Goal: Communication & Community: Answer question/provide support

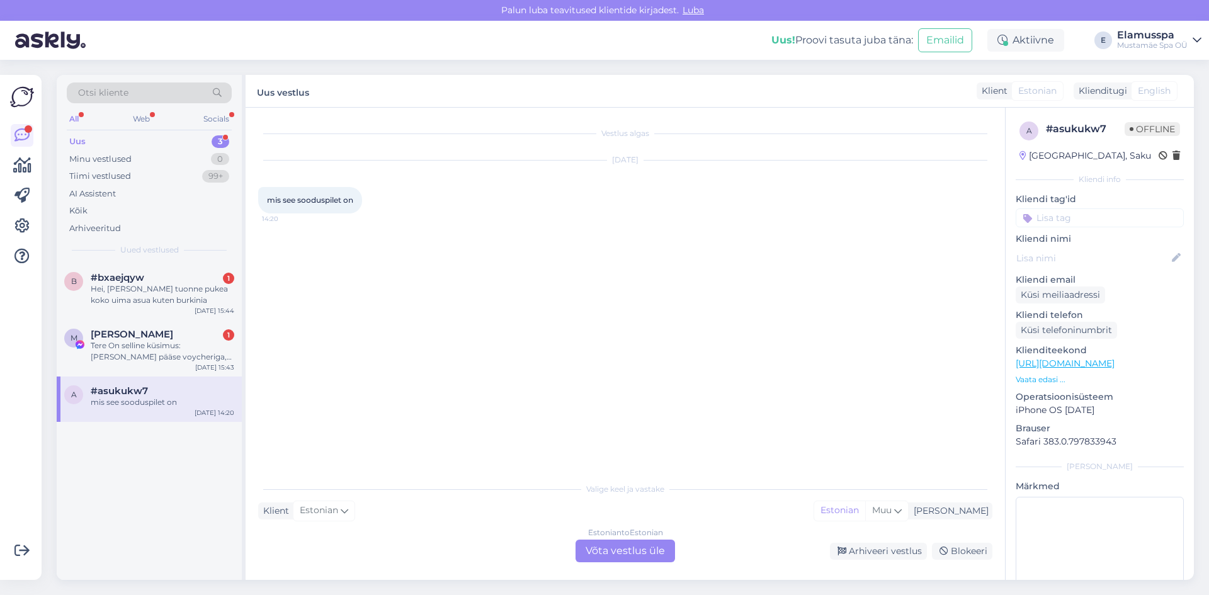
click at [643, 547] on div "Estonian to Estonian Võta vestlus üle" at bounding box center [624, 551] width 99 height 23
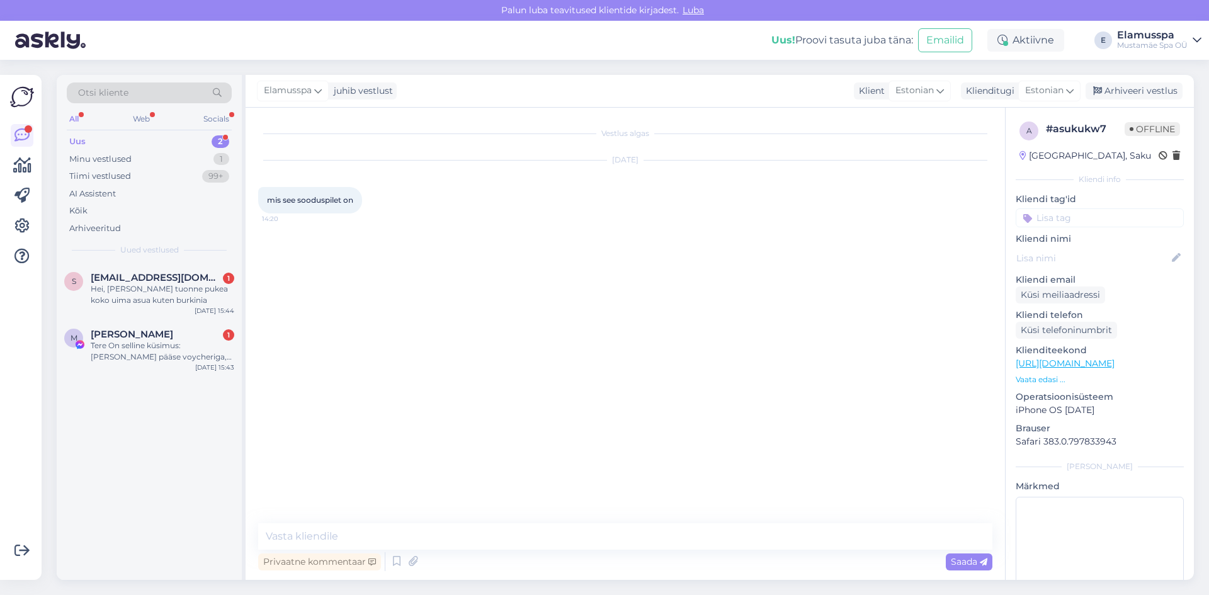
click at [466, 521] on div "Vestlus algas [DATE] mis see sooduspilet on 14:20 Privaatne kommentaar Saada" at bounding box center [625, 344] width 759 height 472
click at [450, 532] on textarea at bounding box center [625, 536] width 734 height 26
paste textarea "*Sooduspilet: laps 7-18 aastat, (üli)õpilased, kaitseväelased, puuetega inimese…"
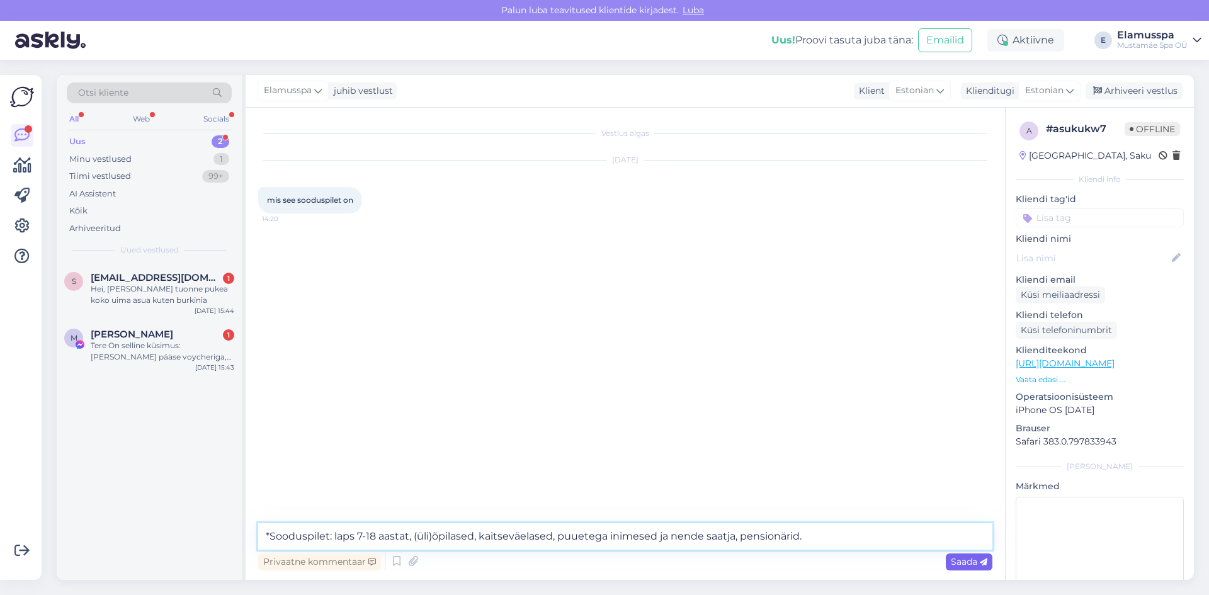
type textarea "*Sooduspilet: laps 7-18 aastat, (üli)õpilased, kaitseväelased, puuetega inimese…"
click at [947, 562] on div "Saada" at bounding box center [969, 561] width 47 height 17
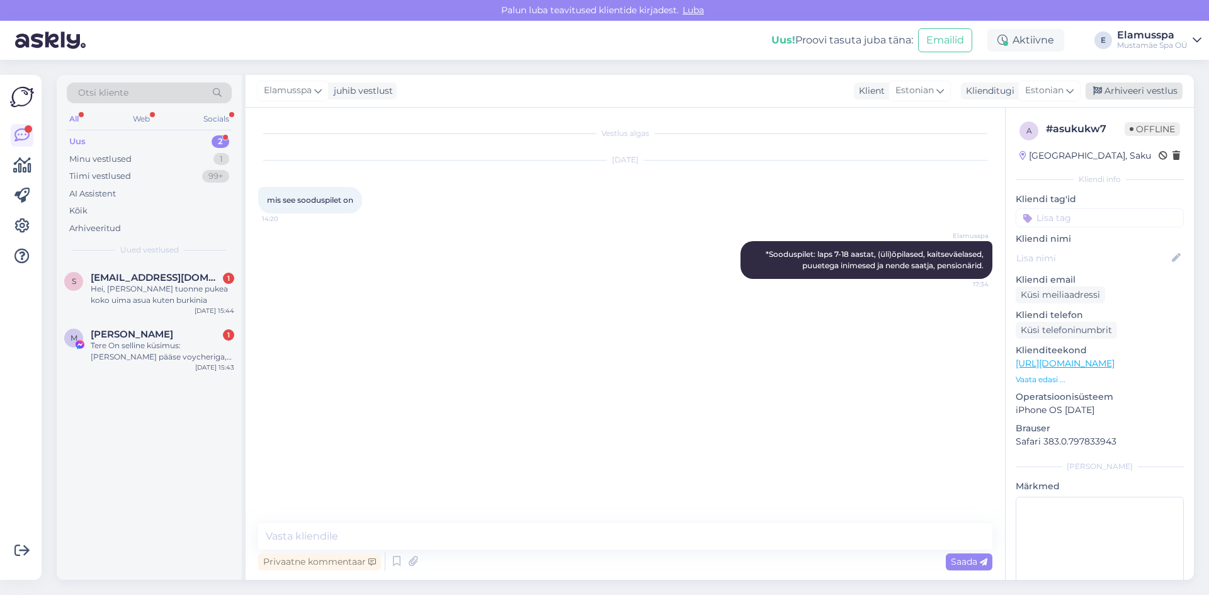
click at [1121, 85] on div "Arhiveeri vestlus" at bounding box center [1133, 90] width 97 height 17
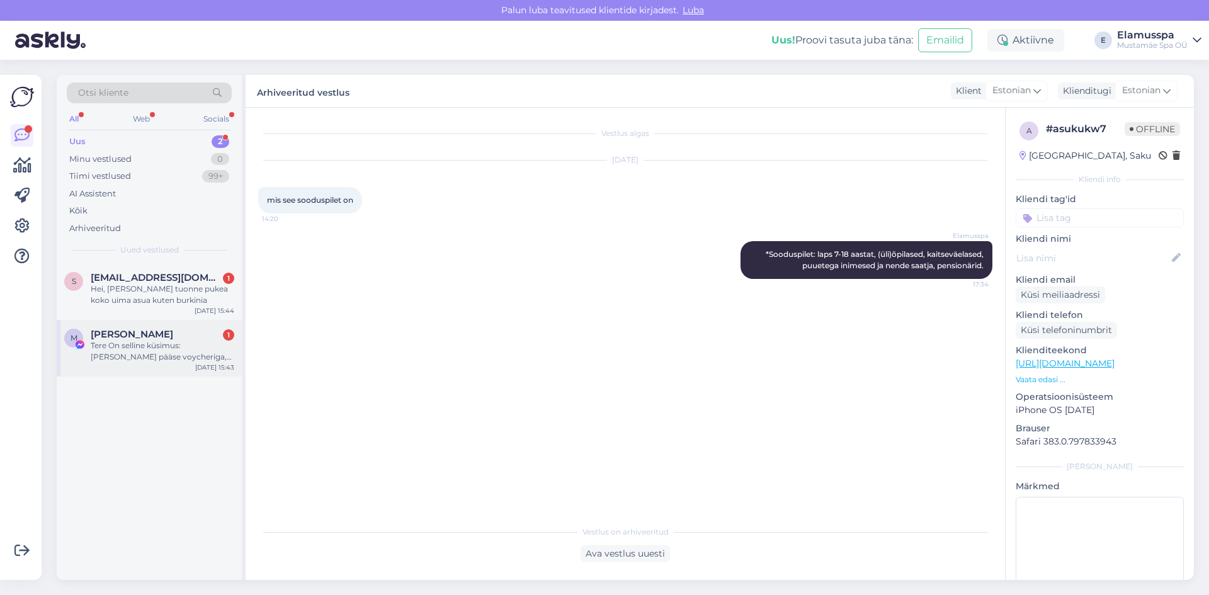
click at [111, 346] on div "Tere On selline küsimus: [PERSON_NAME] pääse voycheriga, kas jõusaal on ka sees?" at bounding box center [163, 351] width 144 height 23
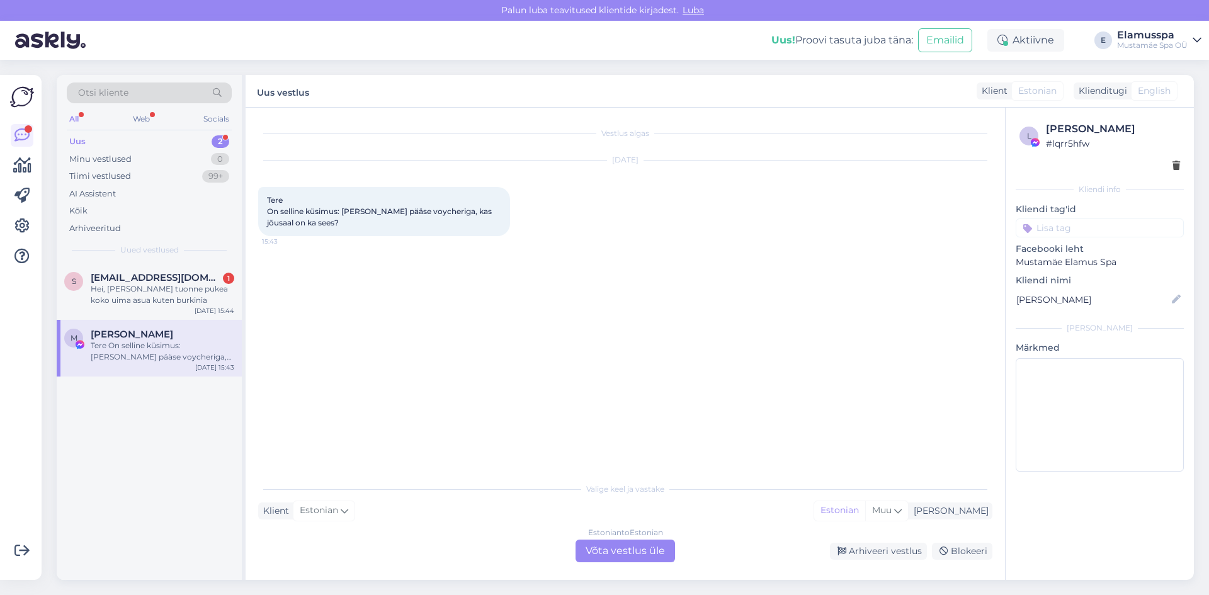
click at [642, 555] on div "Estonian to Estonian Võta vestlus üle" at bounding box center [624, 551] width 99 height 23
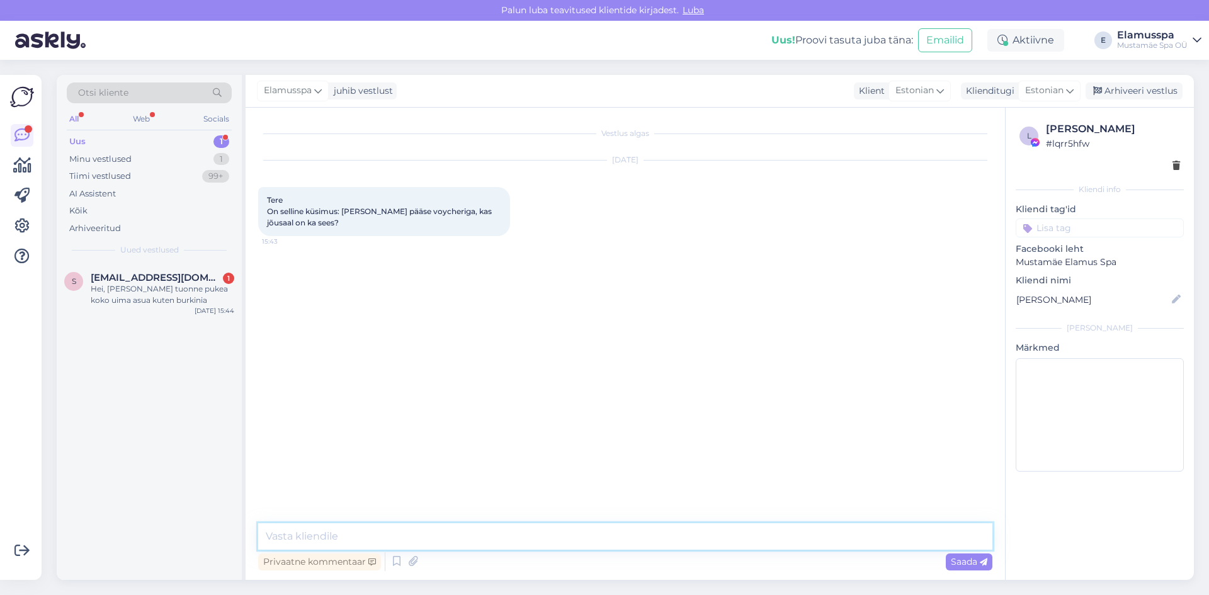
click at [601, 536] on textarea at bounding box center [625, 536] width 734 height 26
type textarea "Tere! Jõusaal on eraldi ettevõte, [PERSON_NAME] ole spa hinna sees :)"
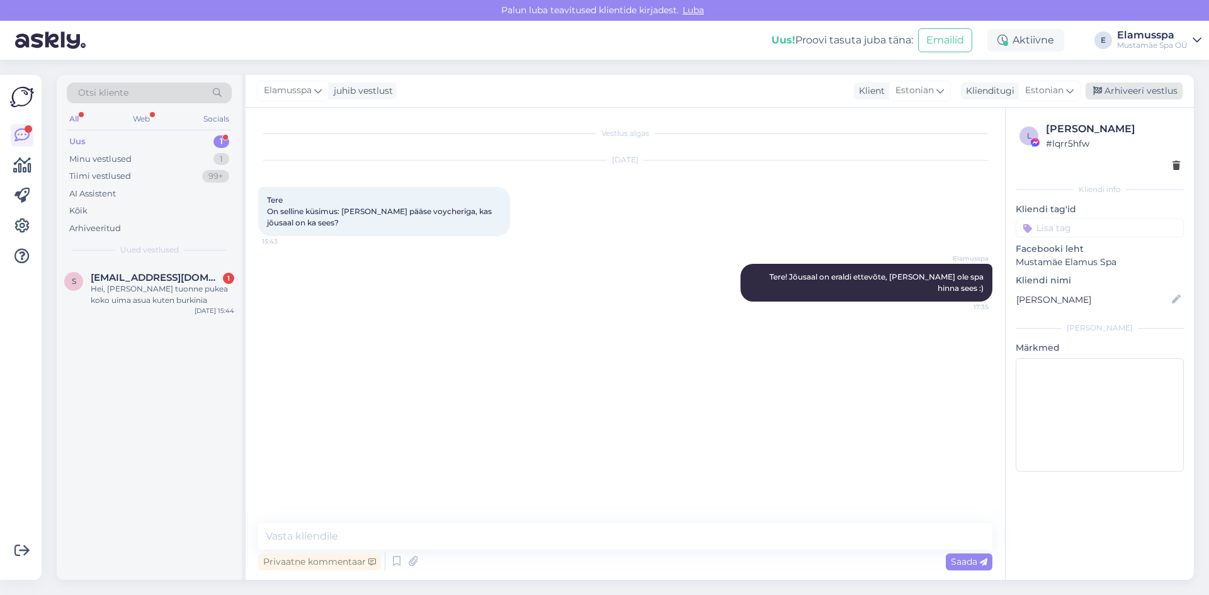
click at [1105, 87] on div "Arhiveeri vestlus" at bounding box center [1133, 90] width 97 height 17
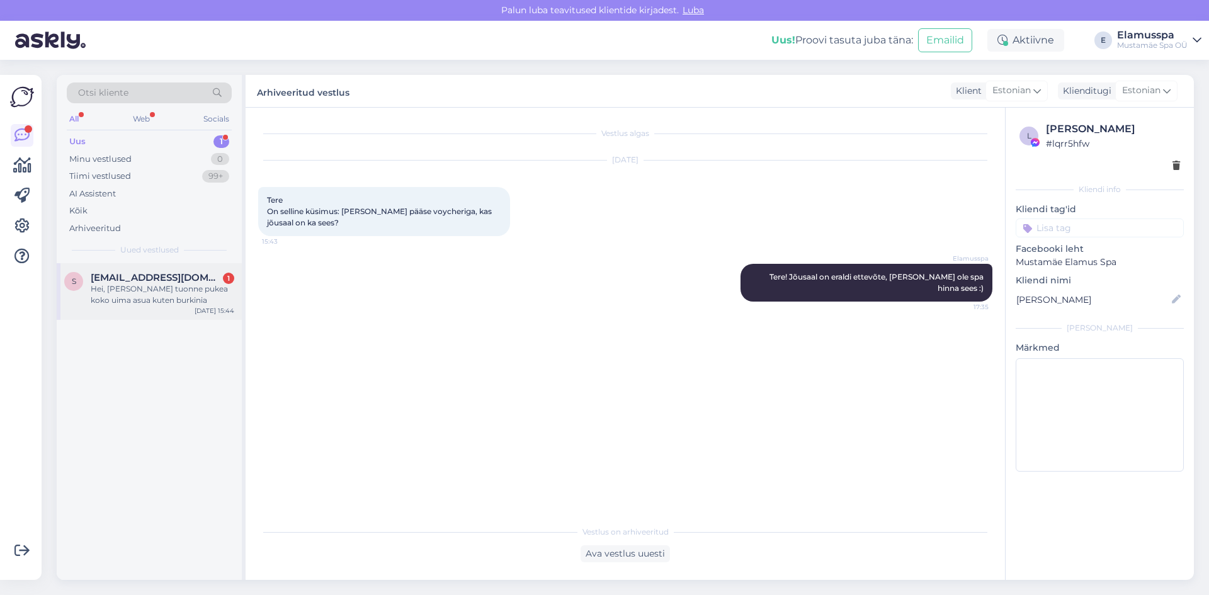
click at [210, 274] on span "[EMAIL_ADDRESS][DOMAIN_NAME]" at bounding box center [156, 277] width 131 height 11
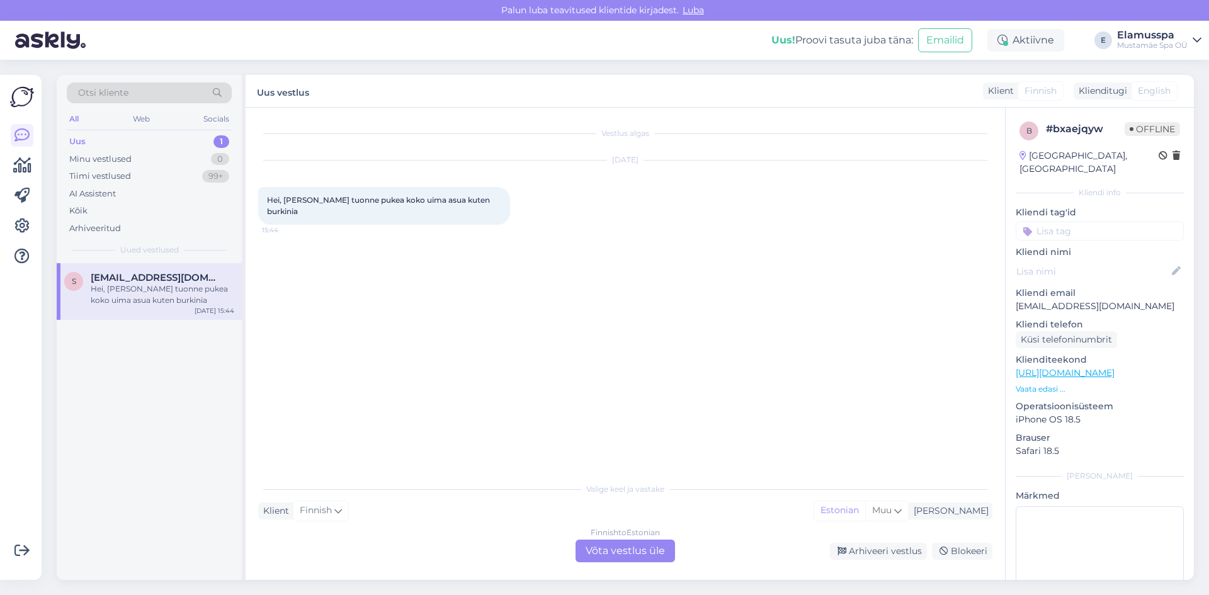
click at [648, 552] on div "Finnish to Estonian Võta vestlus üle" at bounding box center [624, 551] width 99 height 23
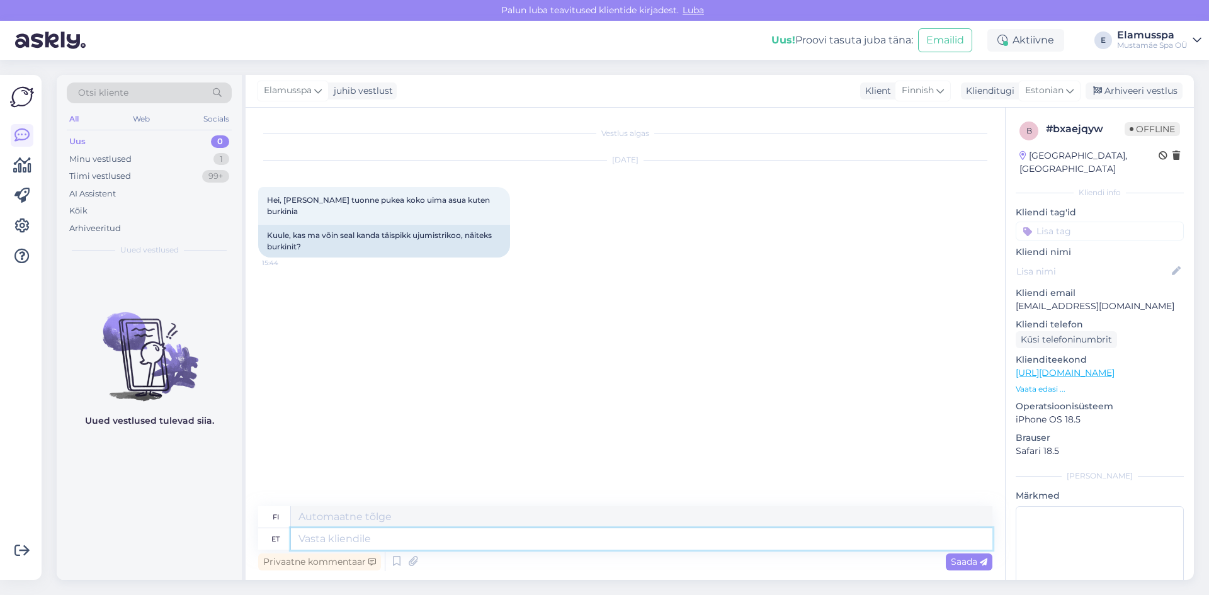
click at [328, 546] on textarea at bounding box center [641, 538] width 701 height 21
type textarea "Tere!"
type textarea "Hei!"
type textarea "Tere! Elamus s"
type textarea "Hei! Kokemus"
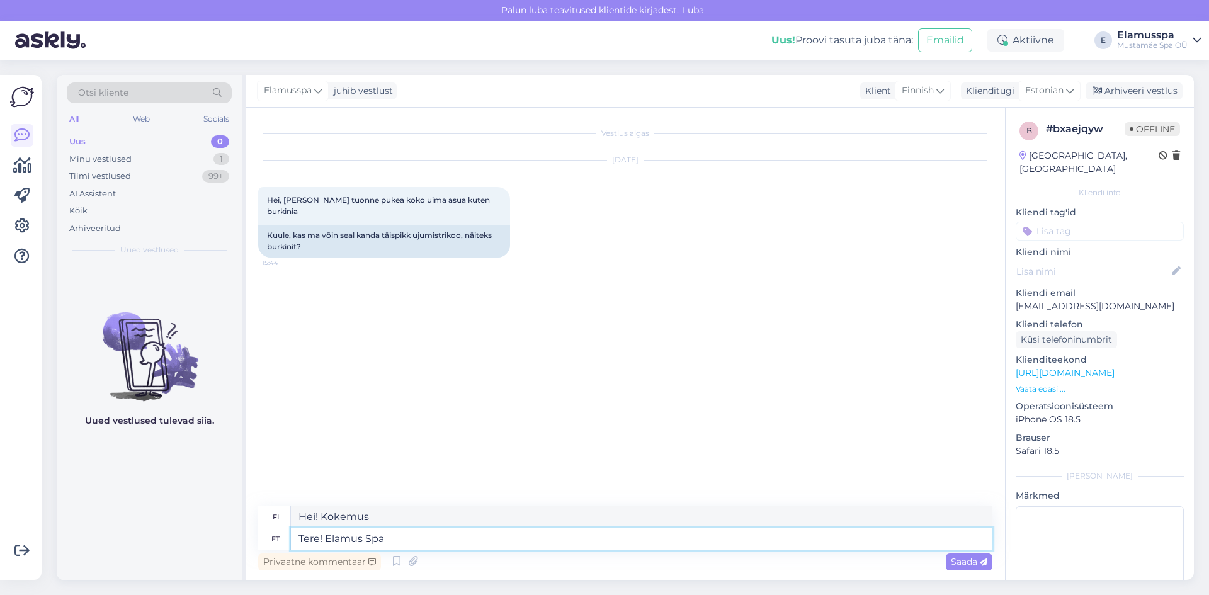
type textarea "Tere! Elamus Spa"
type textarea "Hei! Koe kylpylä"
type textarea "Tere! Elamus Spa reegliks"
type textarea "Hei! Experience Span säännöt"
type textarea "Tere! Elamus Spa reegliks on"
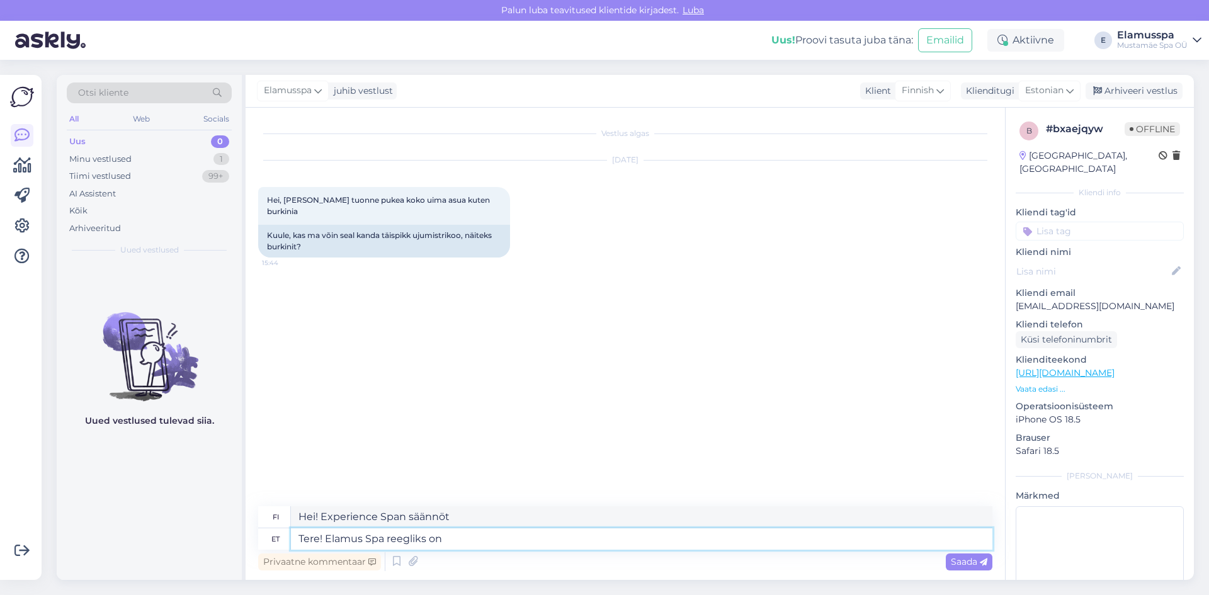
type textarea "Hei! Elamus Span sääntö on"
type textarea "Tere! Elamus Spa reeglik"
type textarea "Hei! Experience Span säännöt"
type textarea "Tere! Elamus Spa reeglina"
type textarea "Hei! Kylpyläkokemus yleensä"
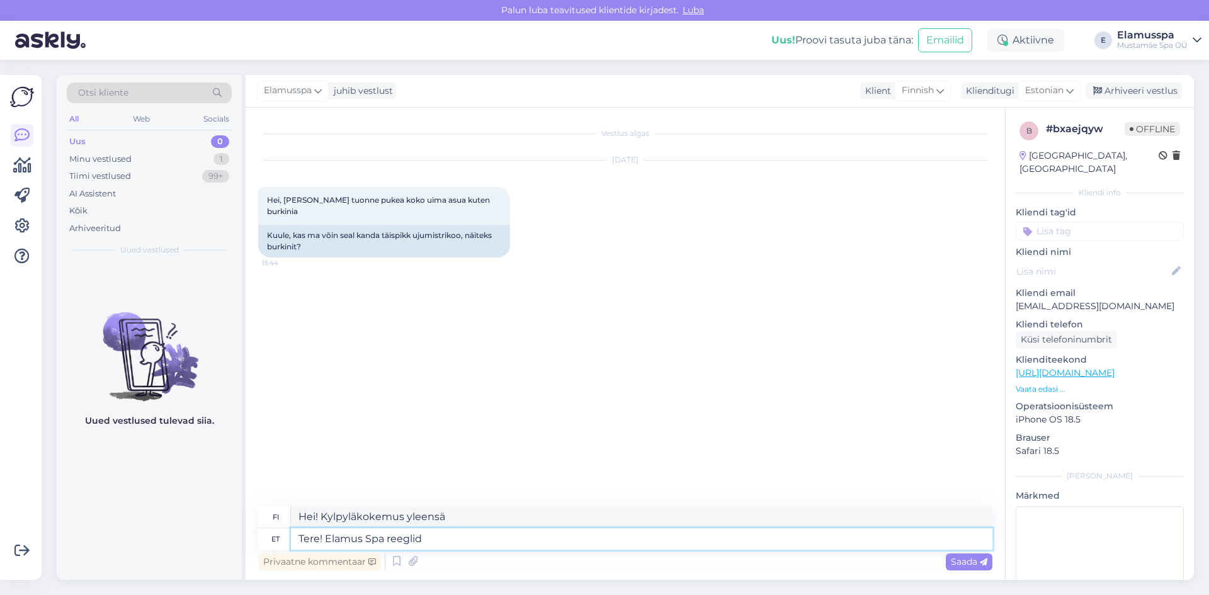
type textarea "Tere! Elamus Spa reeglid"
type textarea "Hei! Elamus Span säännöt"
type textarea "Tere! Elamus Spa reeglid nõuavad"
type textarea "Hei! Elamus Span säännöt edellyttävät"
type textarea "Tere! Elamus Spa reeglid nõuavad,"
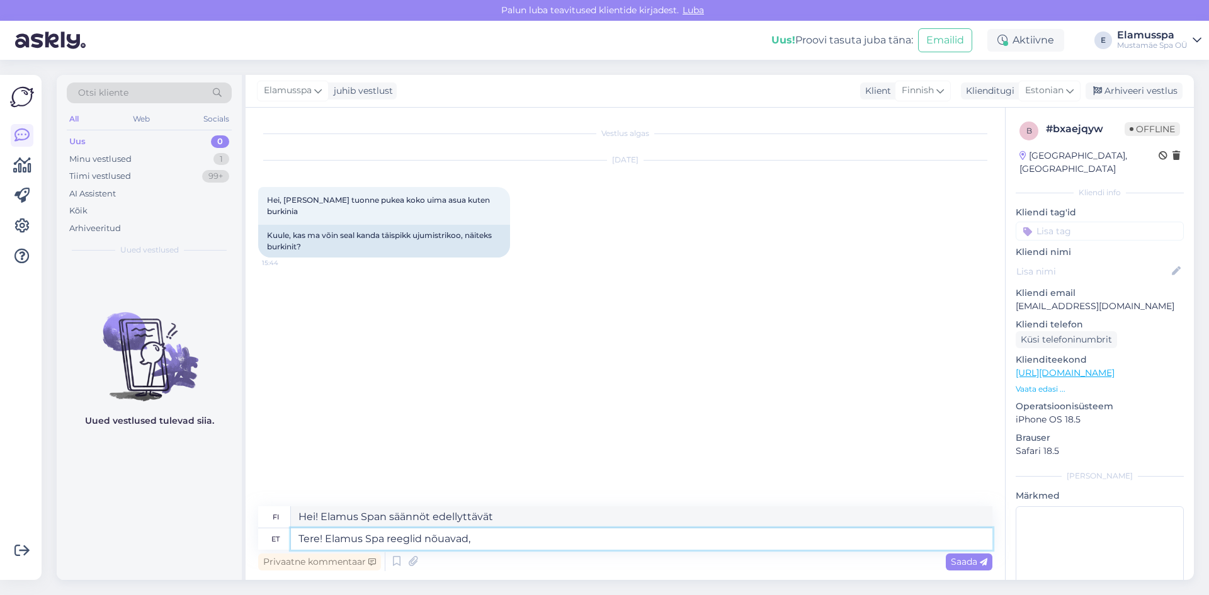
type textarea "Hei! Elamus Span säännöt edellyttävät,"
type textarea "Tere! Elamus Spa reeglid nõuavad, et i"
type textarea "Hei! Elamus Span säännöt edellyttävät, [PERSON_NAME]"
type textarea "Tere! Elamus Spa reeglid nõuavad, et inimesed k"
type textarea "Hei! Elamus Span säännöt edellyttävät, [PERSON_NAME] ihmiset"
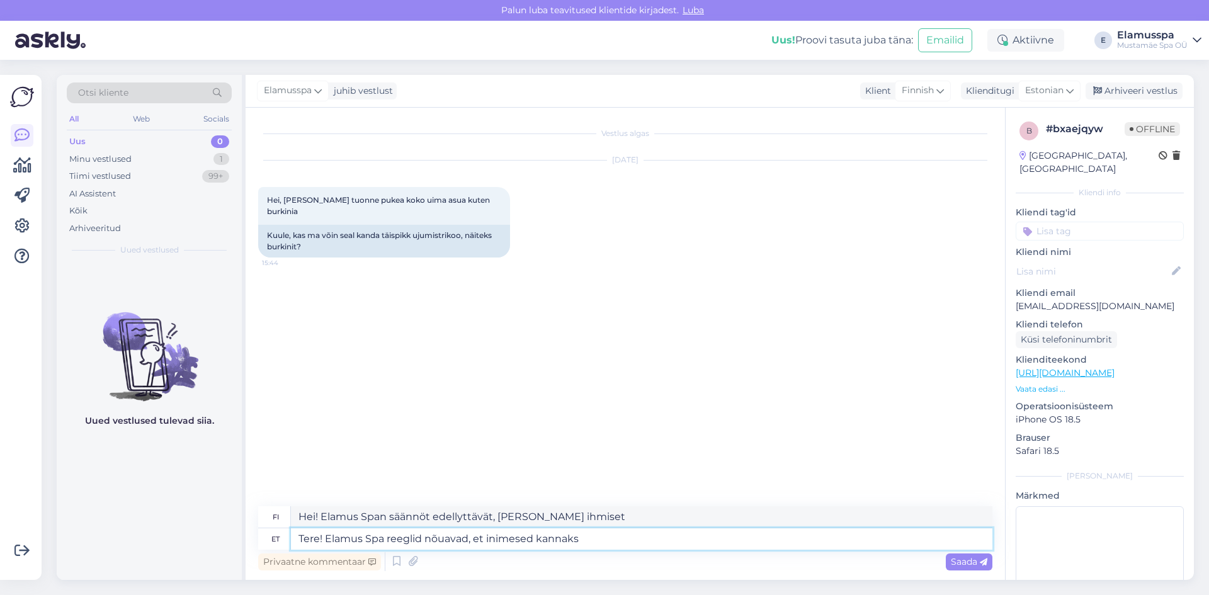
type textarea "Tere! Elamus Spa reeglid nõuavad, et inimesed kannaks"
type textarea "Hei! Elamus Span säännöt edellyttävät, [PERSON_NAME] ihmiset käyttävät"
type textarea "Tere! Elamus Spa reeglid nõuavad, et inimesed kannaks ujumisriideid."
type textarea "Hei! Elamus Span säännöt edellyttävät uima-asun käyttöä."
type textarea "Tere! Elamus Spa reeglid nõuavad, et inimesed kannaks ujumisriideid. Ei"
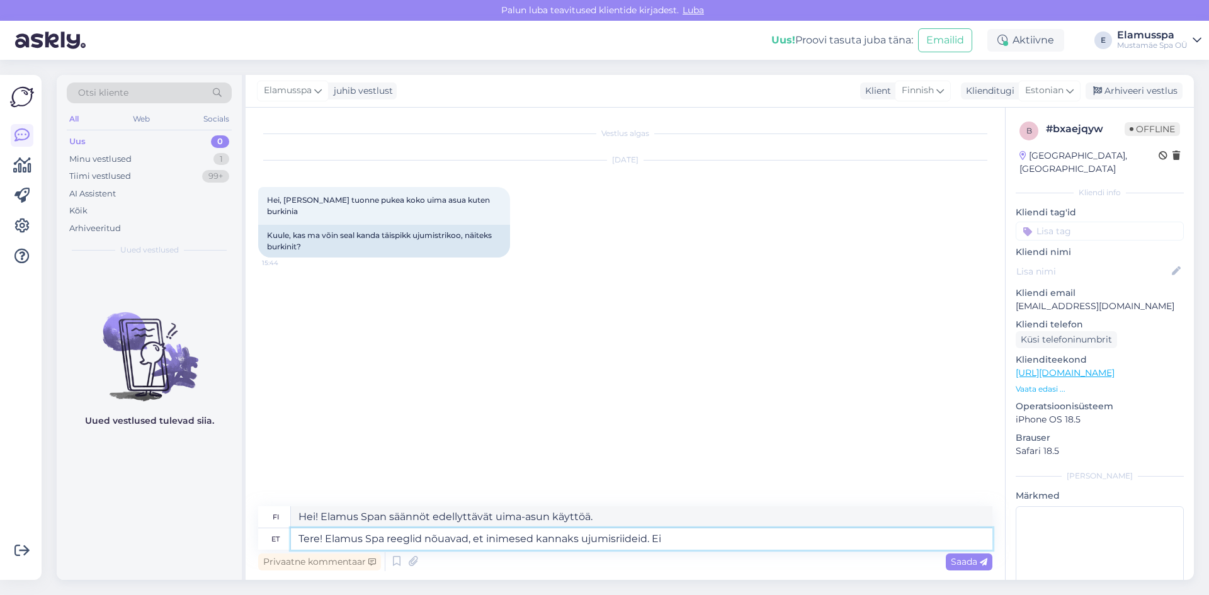
type textarea "Hei! Elamus Span säännöt edellyttävät uima-asujen käyttöä. Ei"
type textarea "Tere! Elamus Spa reeglid nõuavad, et inimesed kannaks ujumisriideid. Ei täpsust…"
type textarea "Hei! Elamus Span säännöt edellyttävät uima-asujen käyttöä. Ei määritelty."
type textarea "Tere! Elamus Spa reeglid nõuavad, et inimesed kannaks ujumisriideid. Ei täpsust…"
type textarea "Hei! Elamus Span säännöt edellyttävät uima-asujen käyttöä. Ei ole tarkennettu, …"
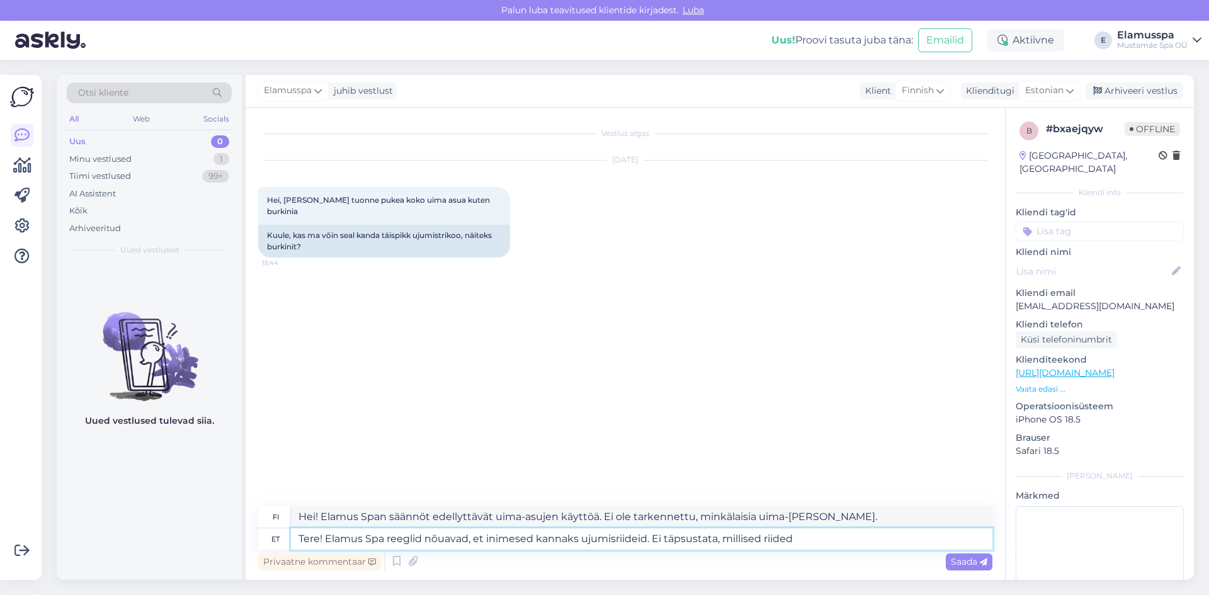
type textarea "Tere! Elamus Spa reeglid nõuavad, et inimesed kannaks ujumisriideid. Ei täpsust…"
type textarea "Hei! Elamus Span säännöt edellyttävät uima-asujen käyttöä. Ei ole täsmennetty, …"
type textarea "Tere! Elamus Spa reeglid nõuavad, et inimesed kannaks ujumisriideid. Ei täpsust…"
type textarea "Hei! Elamus Span säännöt edellyttävät uima-asun käyttöä. Ei ole täsmennetty, mi…"
type textarea "Tere! Elamus Spa reeglid nõuavad, et inimesed kannaks ujumisriideid. Ei täpsust…"
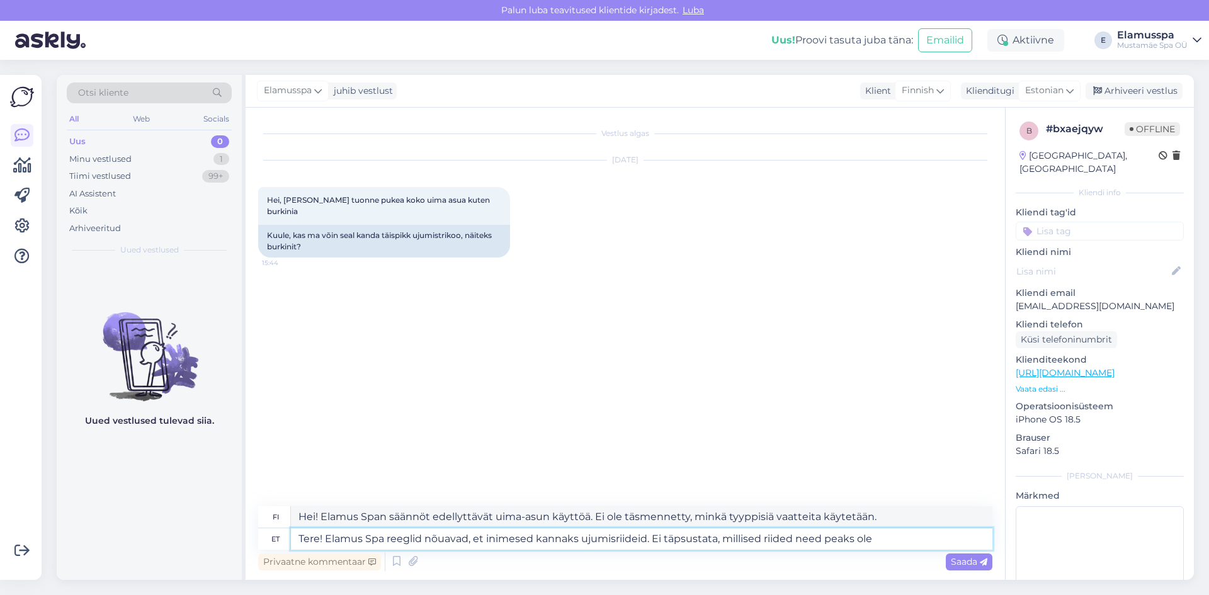
type textarea "Hei! Elamus Span säännöt edellyttävät uima-asun käyttöä. Säännöt eivät määritte…"
type textarea "Tere! Elamus Spa reeglid nõuavad, et inimesed kannaks ujumisriideid. Ei täpsust…"
type textarea "Hei! Elamus Span säännöt edellyttävät uima-asun käyttöä. Säännöt eivät määritte…"
type textarea "Tere! Elamus Spa reeglid nõuavad, et inimesed kannaks ujumisriideid. Samas ei t…"
type textarea "Hei! Elamus Span säännöt edellyttävät uima-asun käyttöä. Niissä ei kuitenkaan t…"
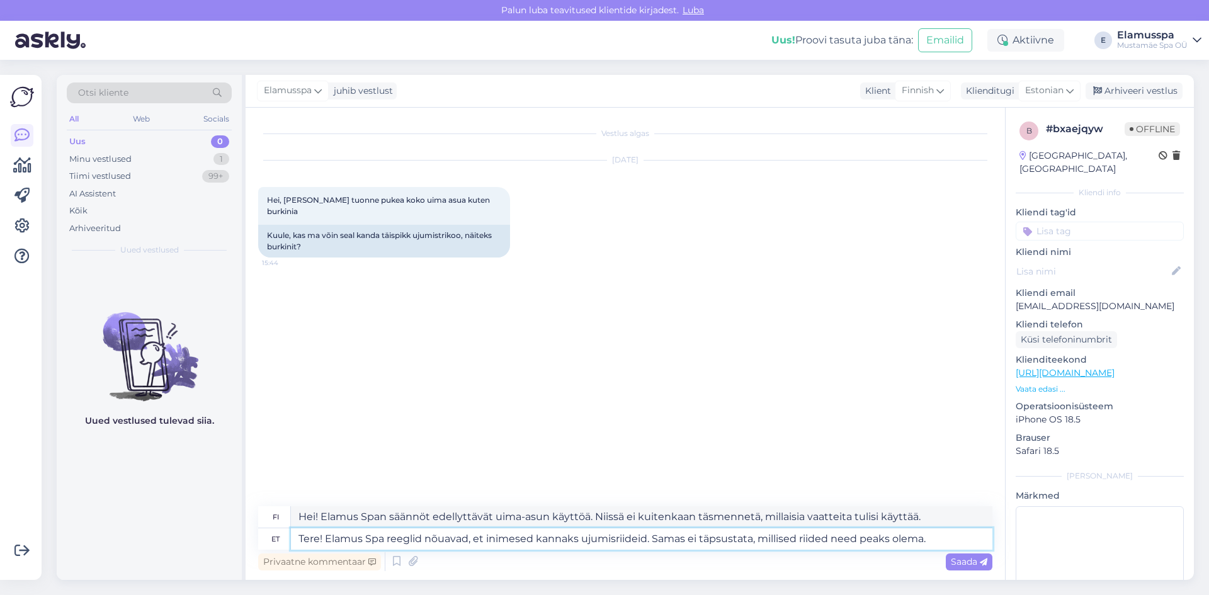
click at [938, 538] on textarea "Tere! Elamus Spa reeglid nõuavad, et inimesed kannaks ujumisriideid. Samas ei t…" at bounding box center [641, 538] width 701 height 21
type textarea "Tere! Elamus Spa reeglid nõuavad, et inimesed kannaks ujumisriideid. Samas ei t…"
type textarea "Hei! Elamus Span säännöt edellyttävät uima-asun käyttöä. Niissä ei kuitenkaan t…"
type textarea "Tere! Elamus Spa reeglid nõuavad, et inimesed kannaks ujumisriideid. Samas ei t…"
type textarea "Hei! Elamus Span säännöt edellyttävät uima-asun käyttöä. Niissä ei kuitenkaan t…"
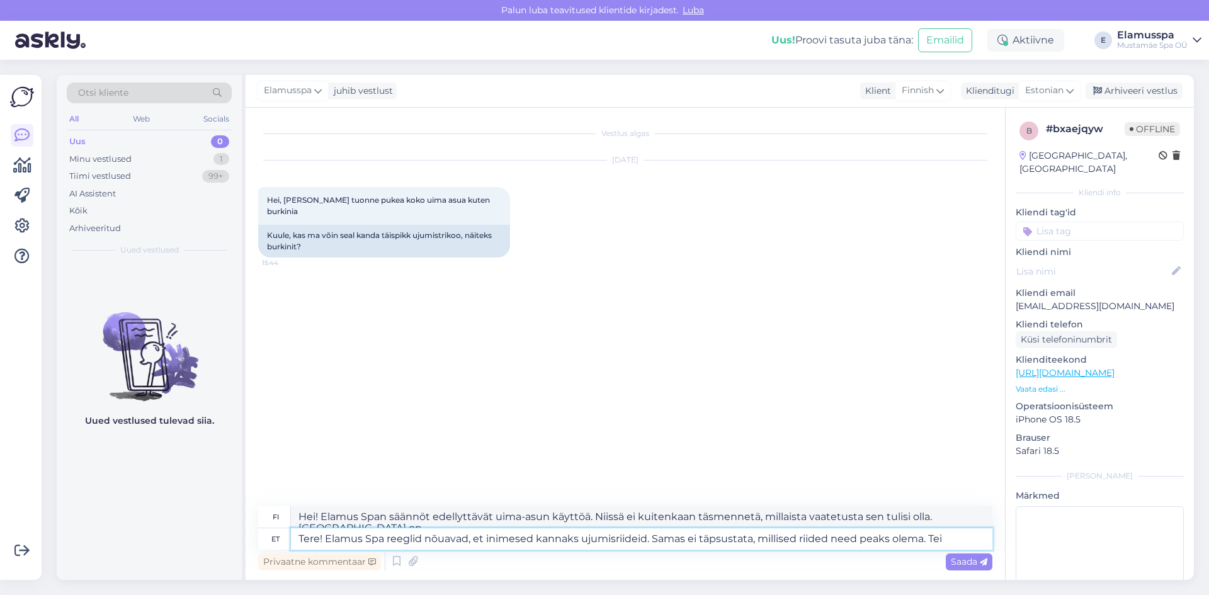
type textarea "Tere! Elamus Spa reeglid nõuavad, et inimesed kannaks ujumisriideid. Samas ei t…"
type textarea "Hei! Elamus Span säännöt edellyttävät uima-asun käyttöä. Niissä ei kuitenkaan t…"
type textarea "Tere! Elamus Spa reeglid nõuavad, et inimesed kannaks ujumisriideid. Samas ei t…"
type textarea "Hei! Elamus Span säännöt edellyttävät uima-asun käyttöä. Niissä ei kuitenkaan t…"
type textarea "Tere! Elamus Spa reeglid nõuavad, et inimesed kannaks ujumisriideid. Samas ei t…"
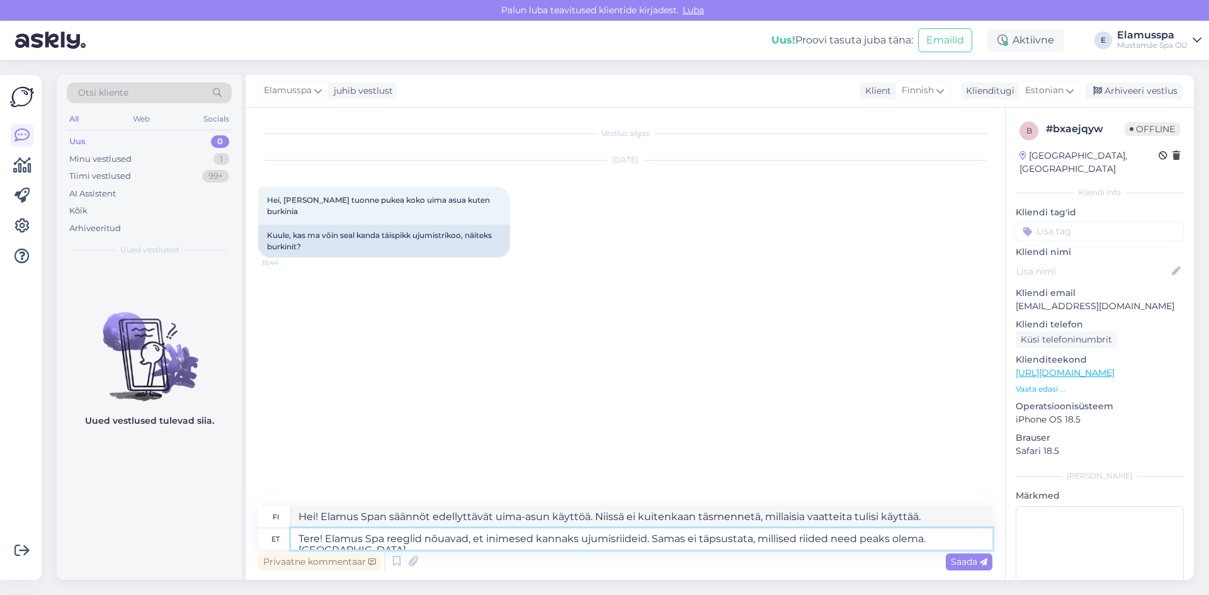
type textarea "Hei! Elamus Span säännöt edellyttävät uima-asun käyttöä. Säännöt eivät kuitenka…"
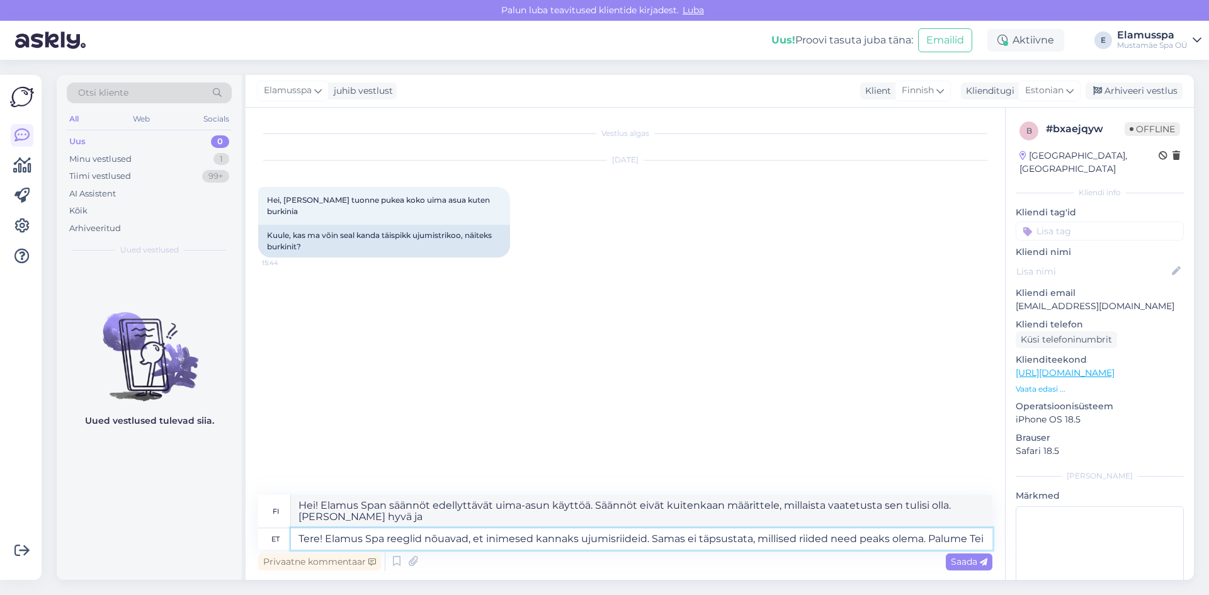
type textarea "Tere! Elamus Spa reeglid nõuavad, et inimesed kannaks ujumisriideid. Samas ei t…"
type textarea "Hei! Elamus Span säännöt edellyttävät uima-asun käyttöä. Niissä ei kuitenkaan t…"
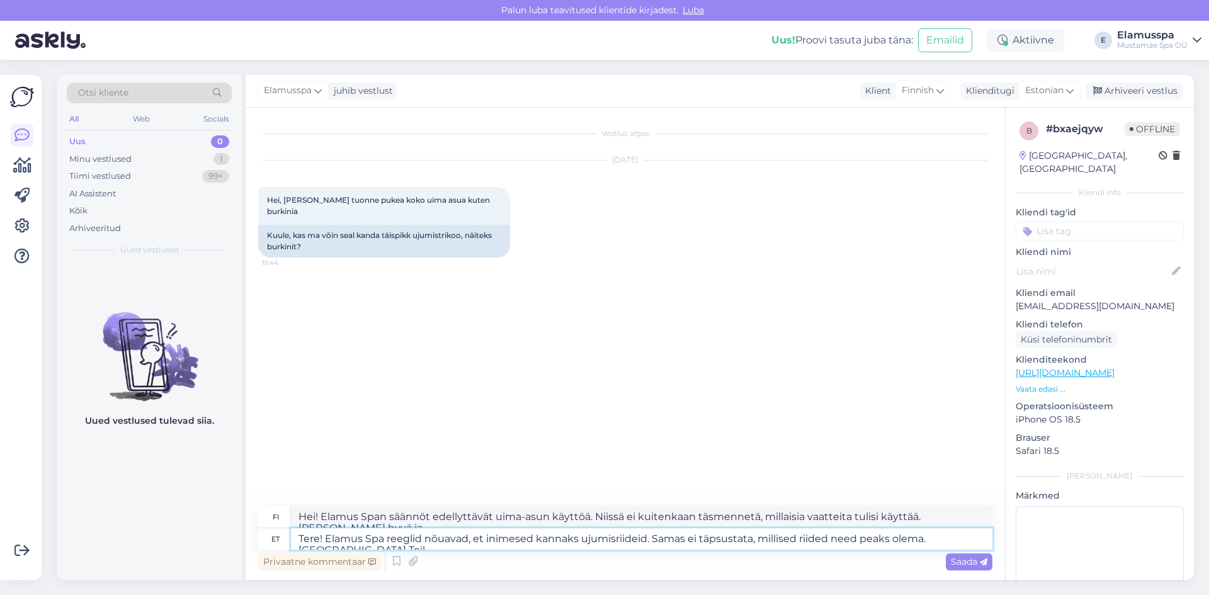
type textarea "Tere! Elamus Spa reeglid nõuavad, et inimesed kannaks ujumisriideid. Samas ei t…"
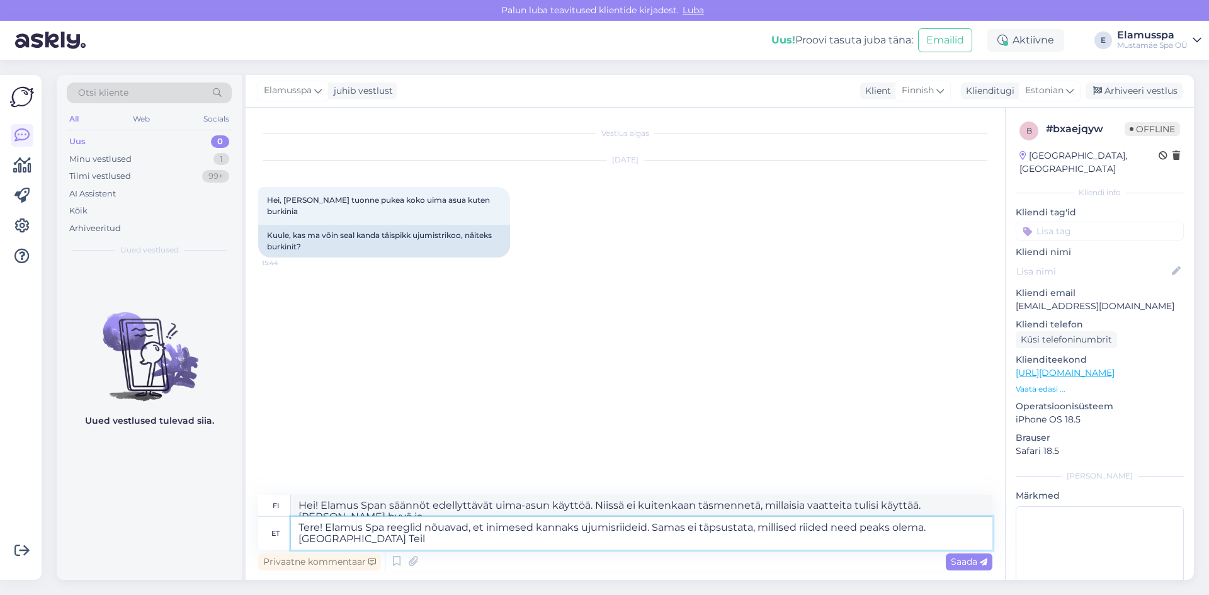
type textarea "Hei! Elamus Span säännöt edellyttävät uima-asun käyttöä. Säännöt eivät kuitenka…"
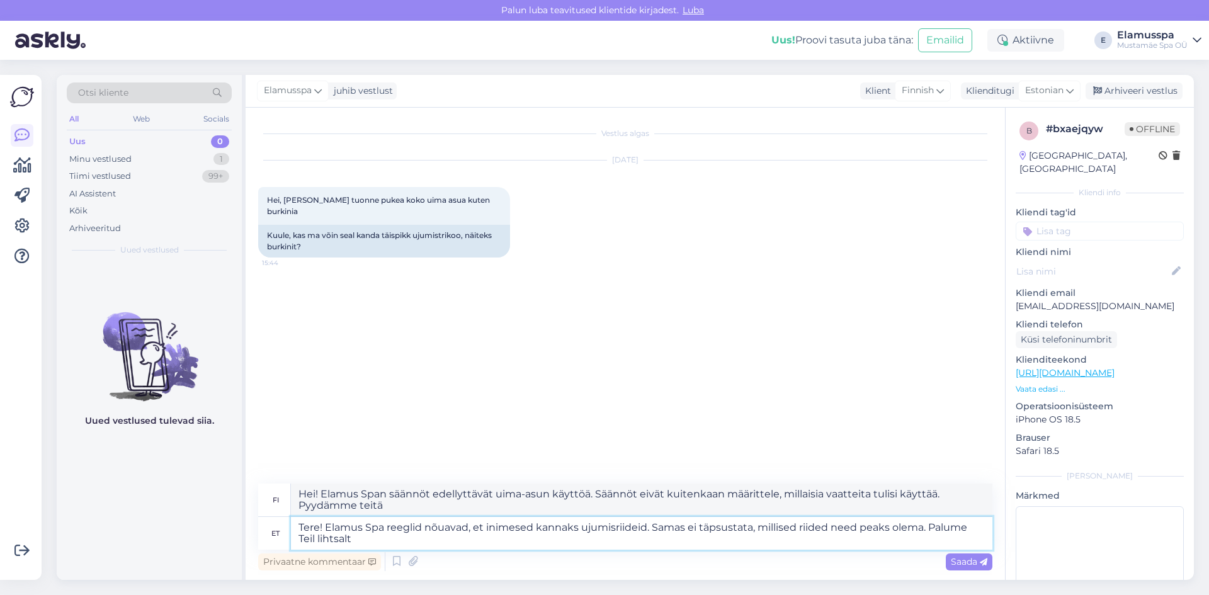
type textarea "Tere! Elamus Spa reeglid nõuavad, et inimesed kannaks ujumisriideid. Samas ei t…"
type textarea "Hei! Elamus Span säännöt edellyttävät uima-asun käyttöä. Säännöt eivät kuitenka…"
type textarea "Tere! Elamus Spa reeglid nõuavad, et inimesed kannaks ujumisriideid. Samas ei t…"
type textarea "Hei! Elamus Span säännöt edellyttävät uima-asun käyttöä. Ne eivät kuitenkaan mä…"
type textarea "Tere! Elamus Spa reeglid nõuavad, et inimesed kannaks ujumisriideid. Samas ei t…"
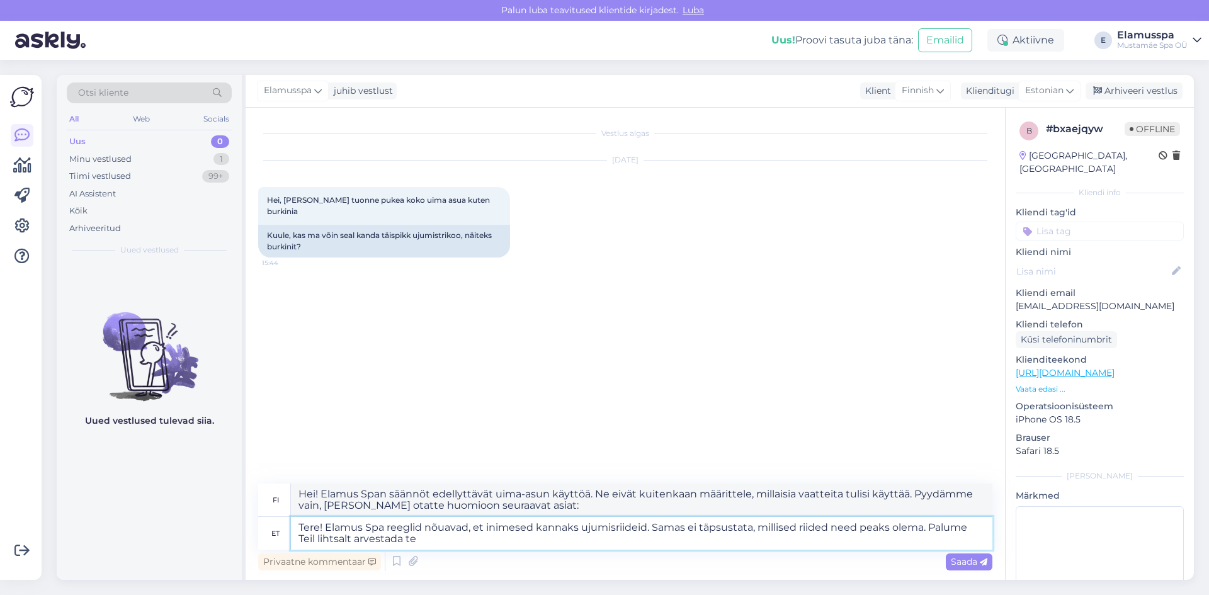
type textarea "Hei! Elamus Span säännöt edellyttävät uima-asun käyttöä. Säännöt eivät kuitenka…"
type textarea "Tere! Elamus Spa reeglid nõuavad, et inimesed kannaks ujumisriideid. Samas ei t…"
type textarea "Hei! Elamus Span säännöt edellyttävät uima-asun käyttöä. Säännöt eivät kuitenka…"
type textarea "Tere! Elamus Spa reeglid nõuavad, et inimesed kannaks ujumisriideid. Samas ei t…"
type textarea "Hei! Elamus Span säännöt edellyttävät uima-asun käyttöä. Säännöt eivät kuitenka…"
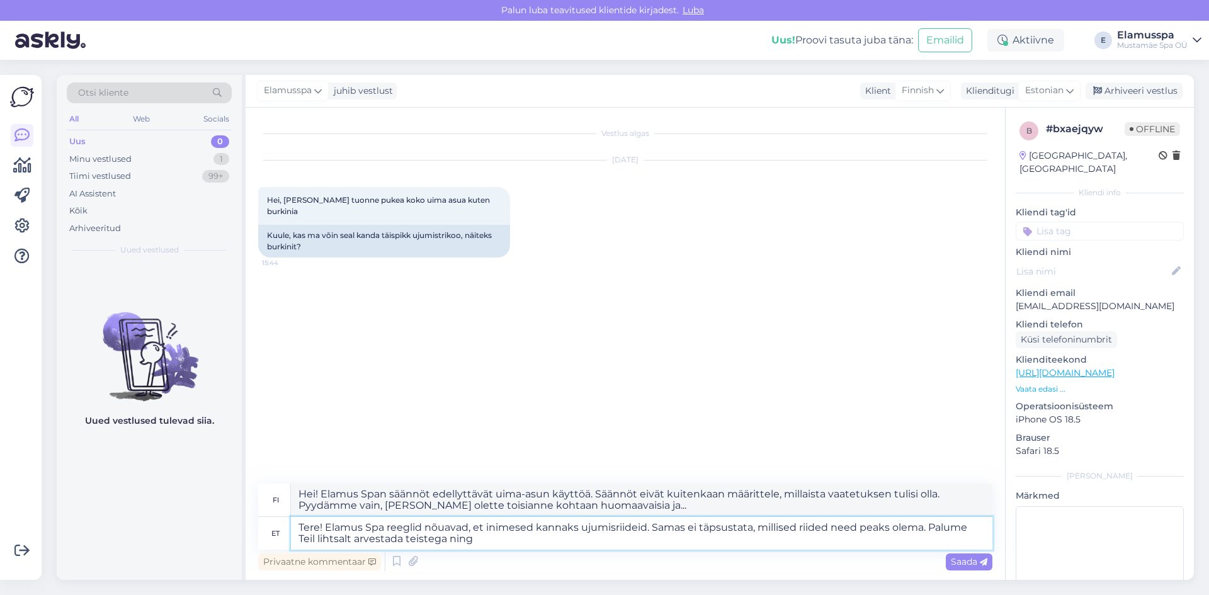
type textarea "Tere! Elamus Spa reeglid nõuavad, et inimesed kannaks ujumisriideid. Samas ei t…"
type textarea "Hei! Elamus Span säännöt edellyttävät uima-asun käyttöä. Säännöt eivät kuitenka…"
type textarea "Tere! Elamus Spa reeglid nõuavad, et inimesed kannaks ujumisriideid. Samas ei t…"
type textarea "Hei! Elamus Span säännöt edellyttävät uima-asun käyttöä. Säännöt eivät kuitenka…"
click at [317, 538] on textarea "Tere! Elamus Spa reeglid nõuavad, et inimesed kannaks ujumisriideid. Samas ei t…" at bounding box center [641, 533] width 701 height 33
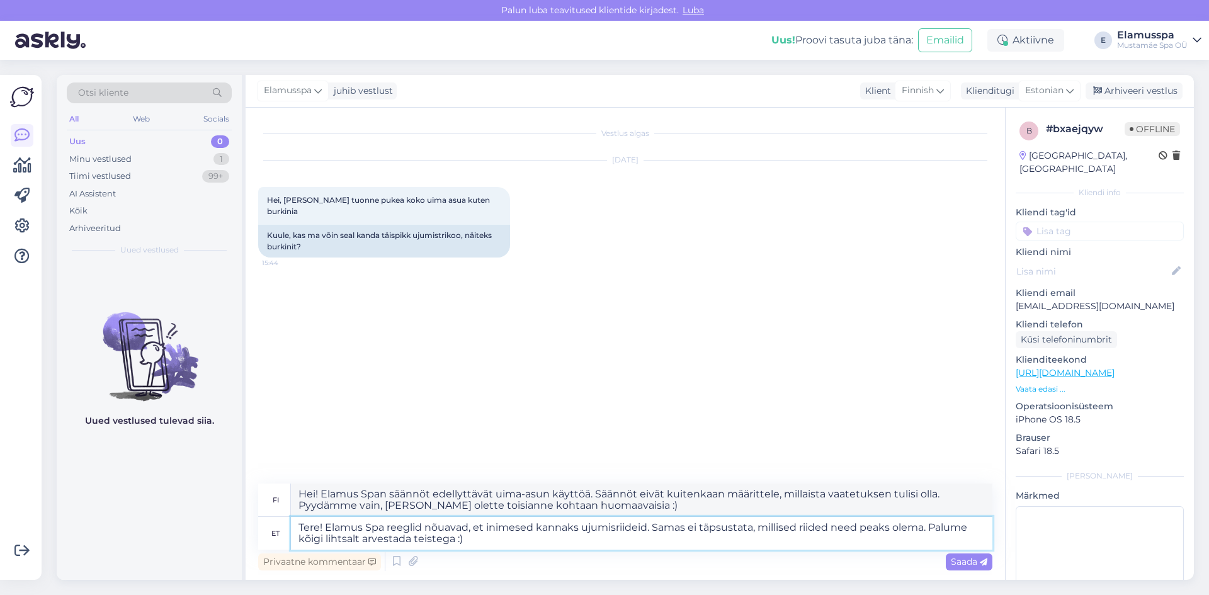
type textarea "Tere! Elamus Spa reeglid nõuavad, et inimesed kannaks ujumisriideid. Samas ei t…"
type textarea "Hei! Elamus Span säännöt edellyttävät uima-asun käyttöä. Säännöt eivät kuitenka…"
type textarea "Tere! Elamus Spa reeglid nõuavad, et inimesed kannaks ujumisriideid. Samas ei t…"
click at [983, 555] on div "Saada" at bounding box center [969, 561] width 47 height 17
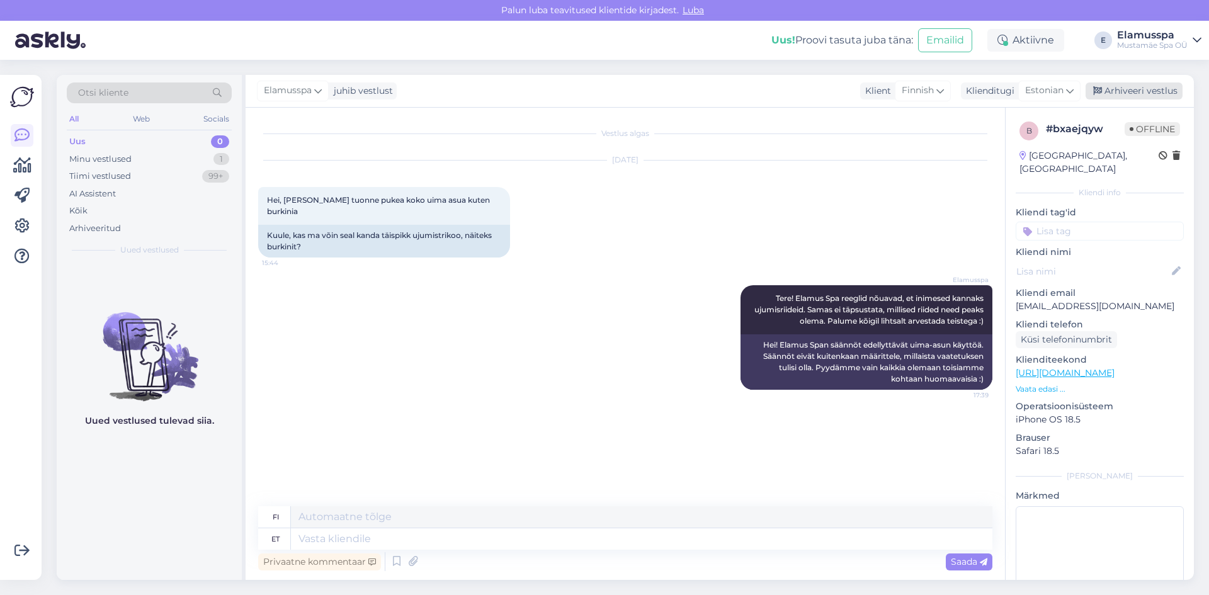
click at [1132, 89] on div "Arhiveeri vestlus" at bounding box center [1133, 90] width 97 height 17
